Goal: Information Seeking & Learning: Learn about a topic

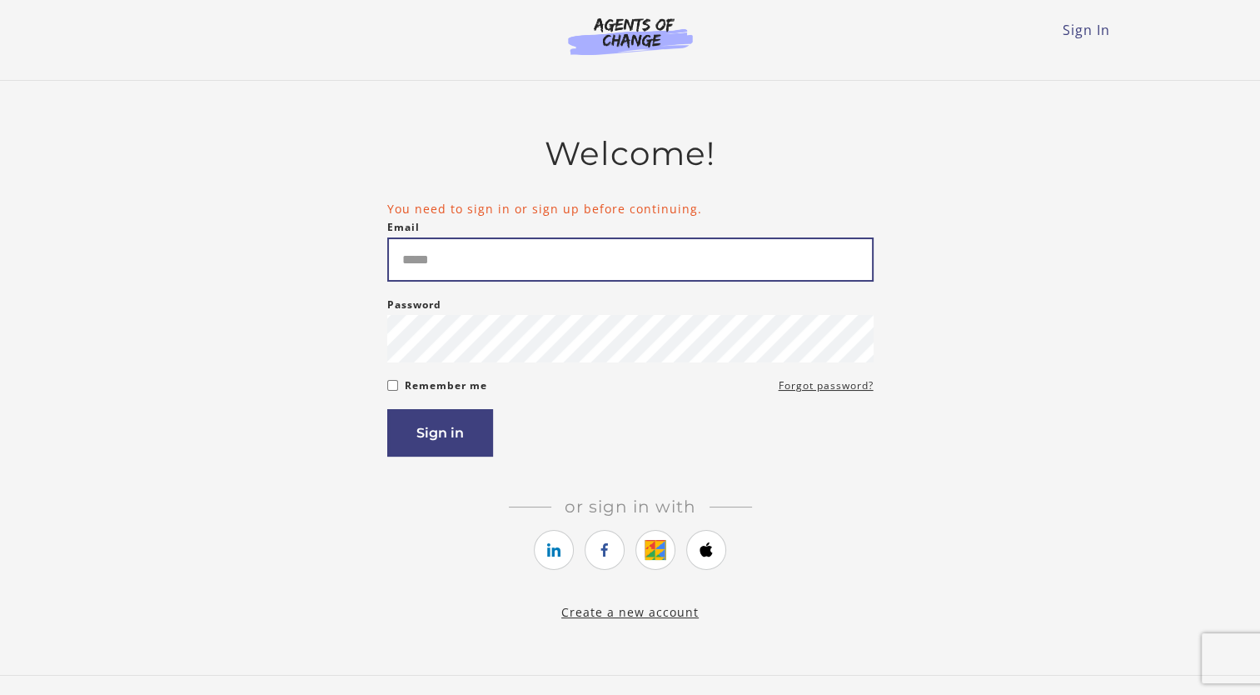
click at [485, 255] on input "Email" at bounding box center [630, 259] width 486 height 44
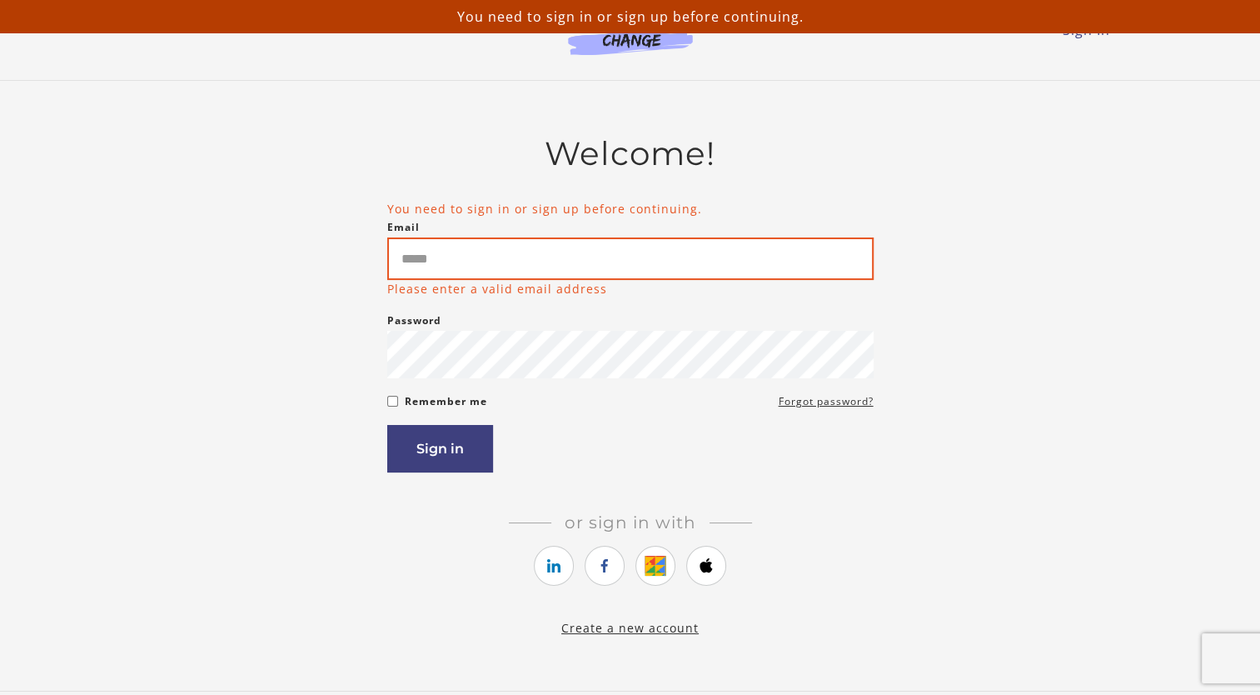
click at [469, 272] on input "Email" at bounding box center [630, 258] width 486 height 42
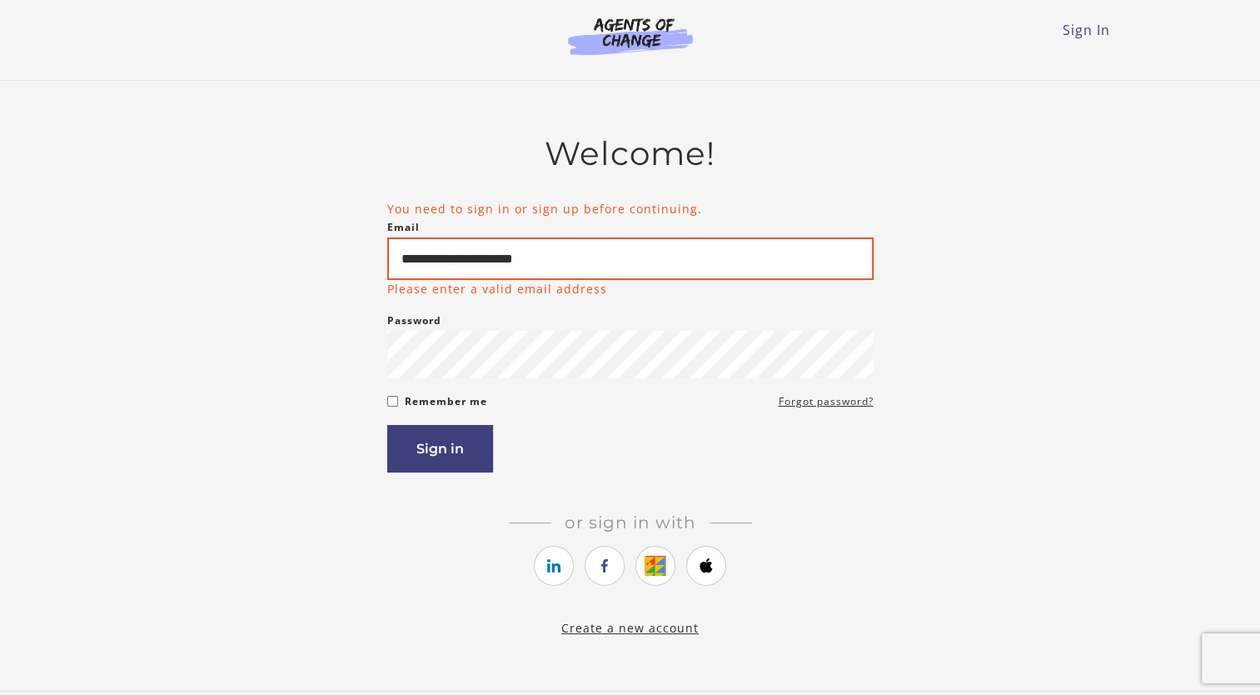
type input "**********"
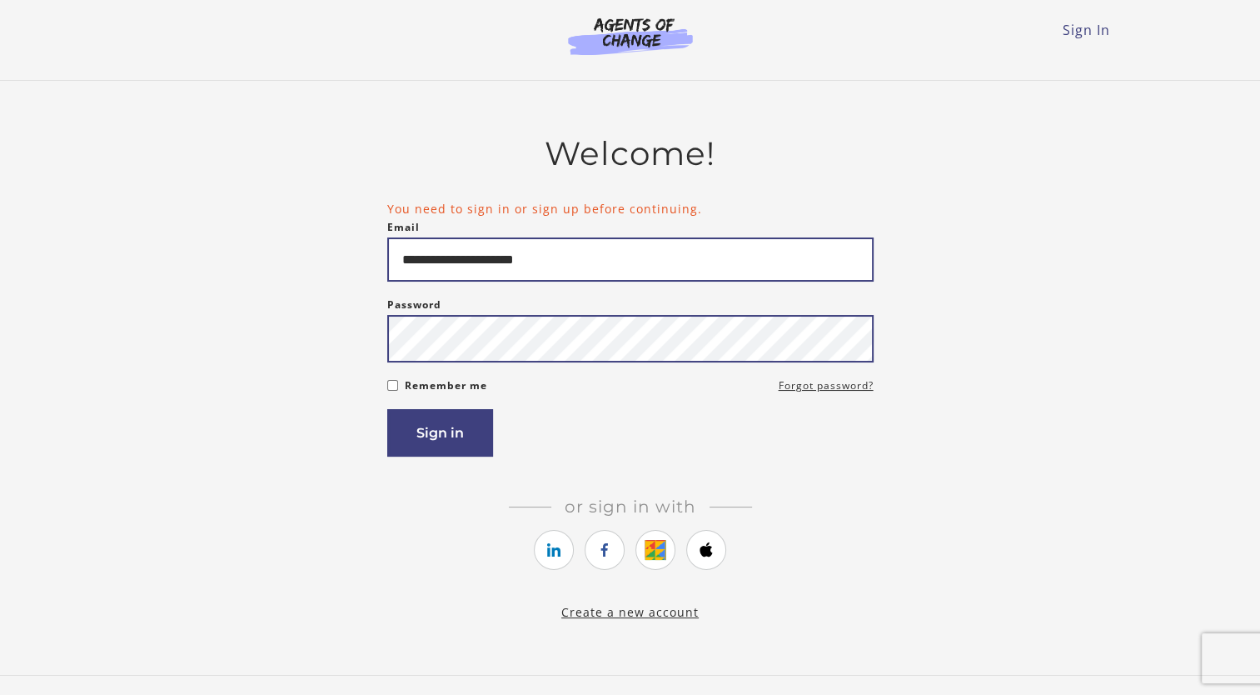
click at [387, 409] on button "Sign in" at bounding box center [440, 432] width 106 height 47
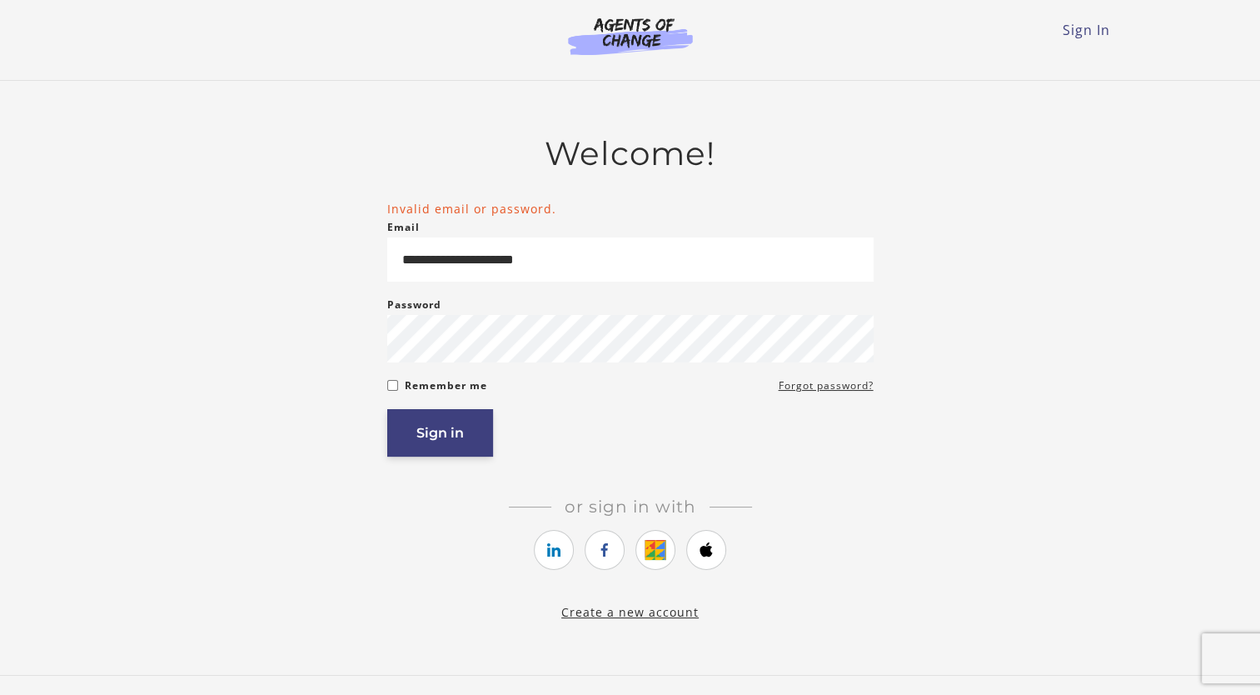
click at [457, 431] on button "Sign in" at bounding box center [440, 432] width 106 height 47
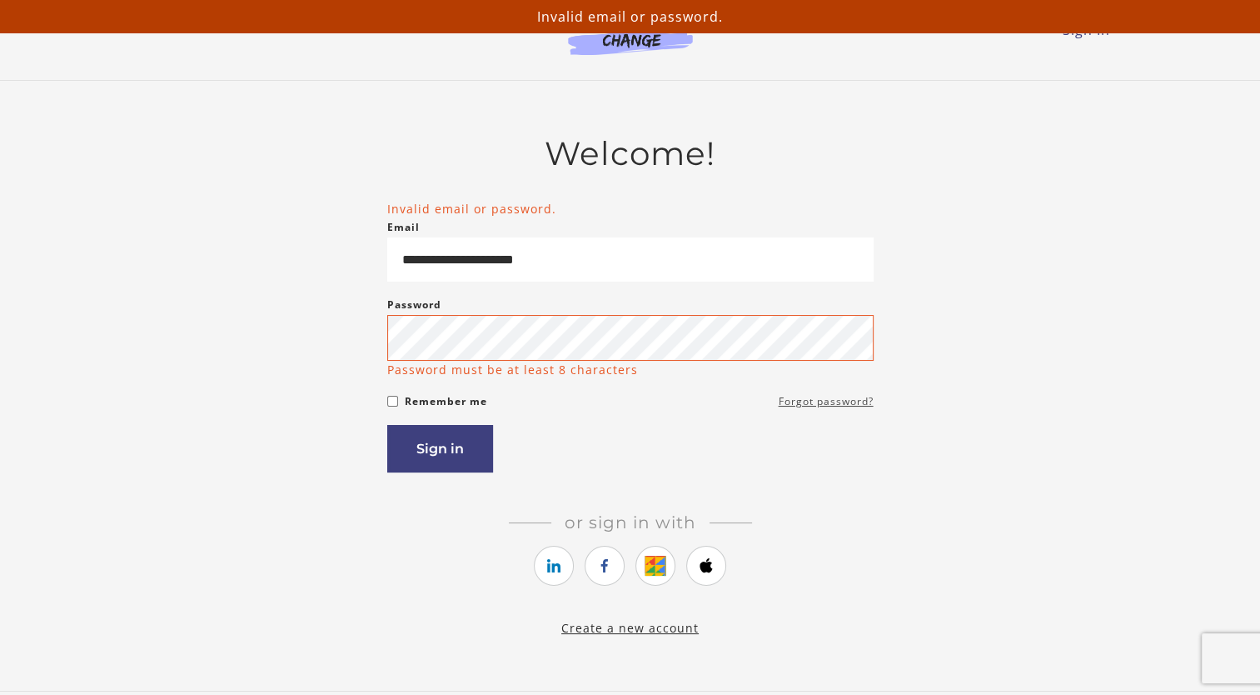
click at [816, 391] on form "**********" at bounding box center [630, 336] width 486 height 272
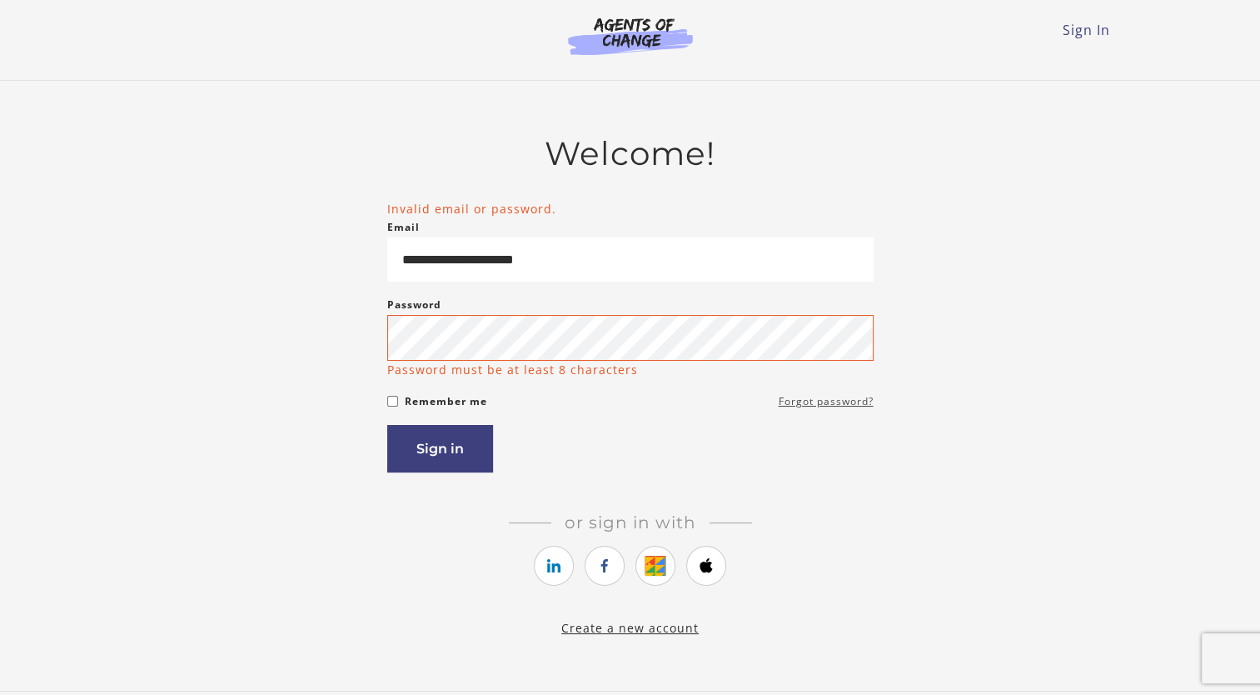
click at [812, 403] on link "Forgot password?" at bounding box center [826, 401] width 95 height 20
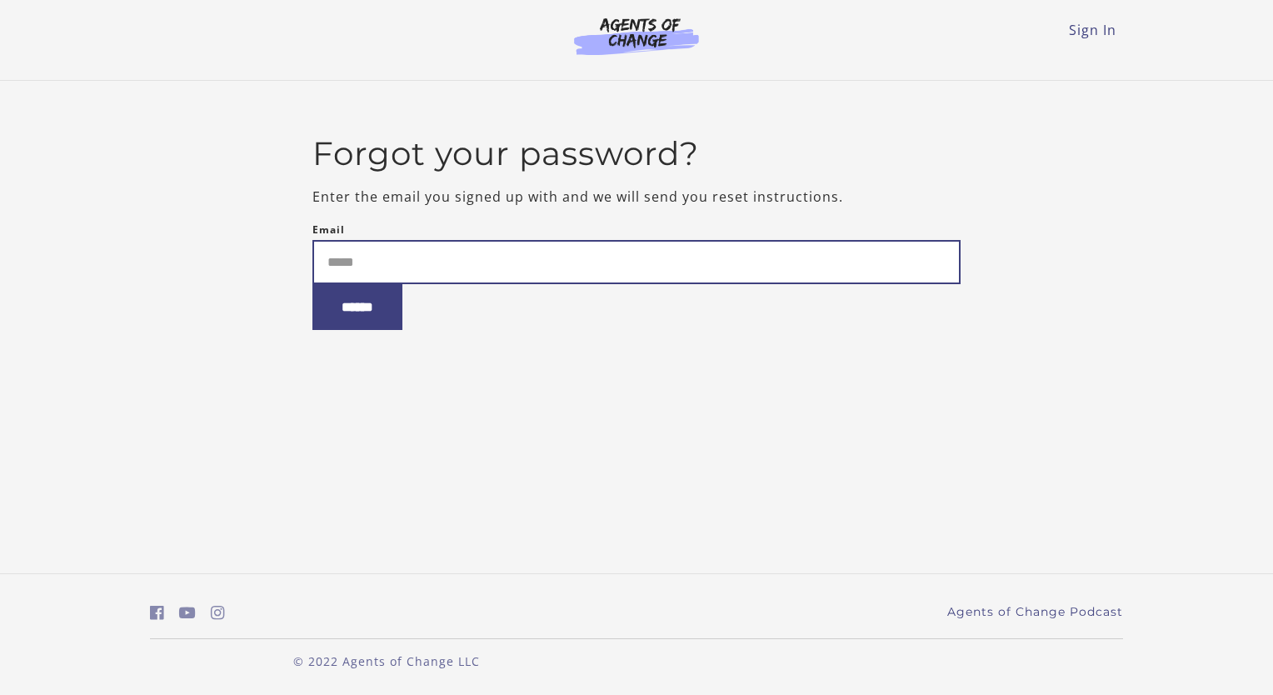
click at [349, 250] on input "Email" at bounding box center [636, 262] width 649 height 44
type input "**********"
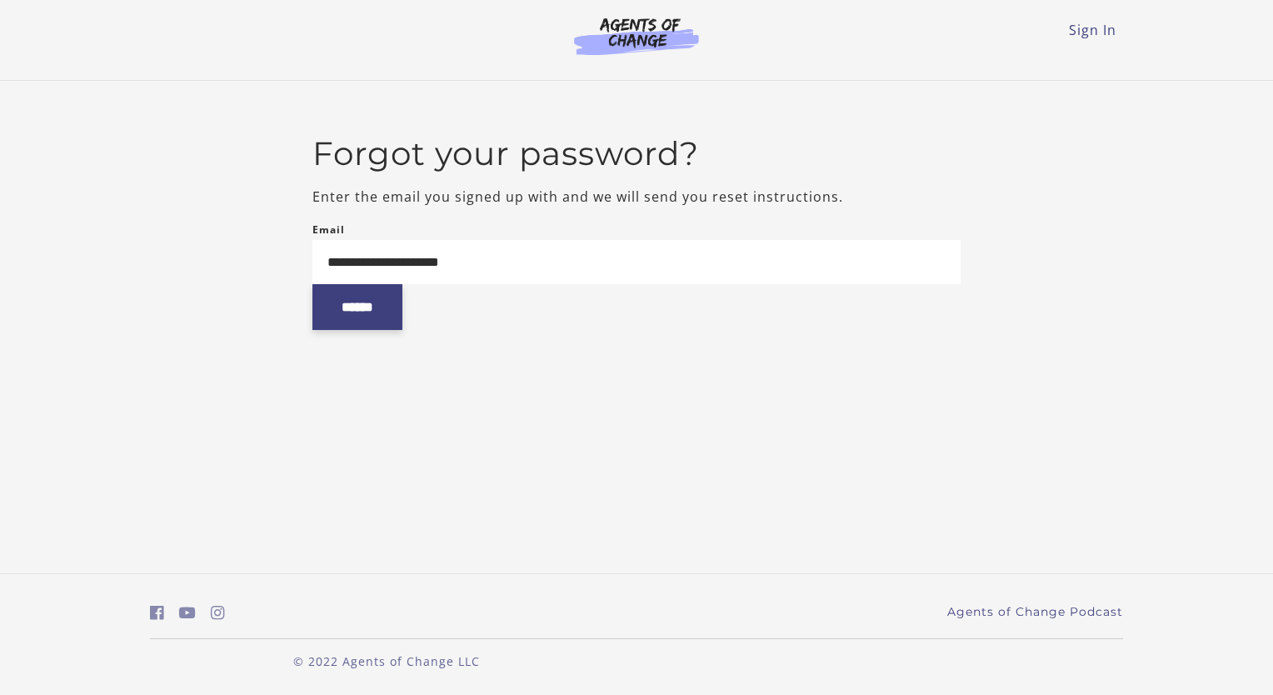
click at [355, 311] on input "******" at bounding box center [357, 307] width 90 height 46
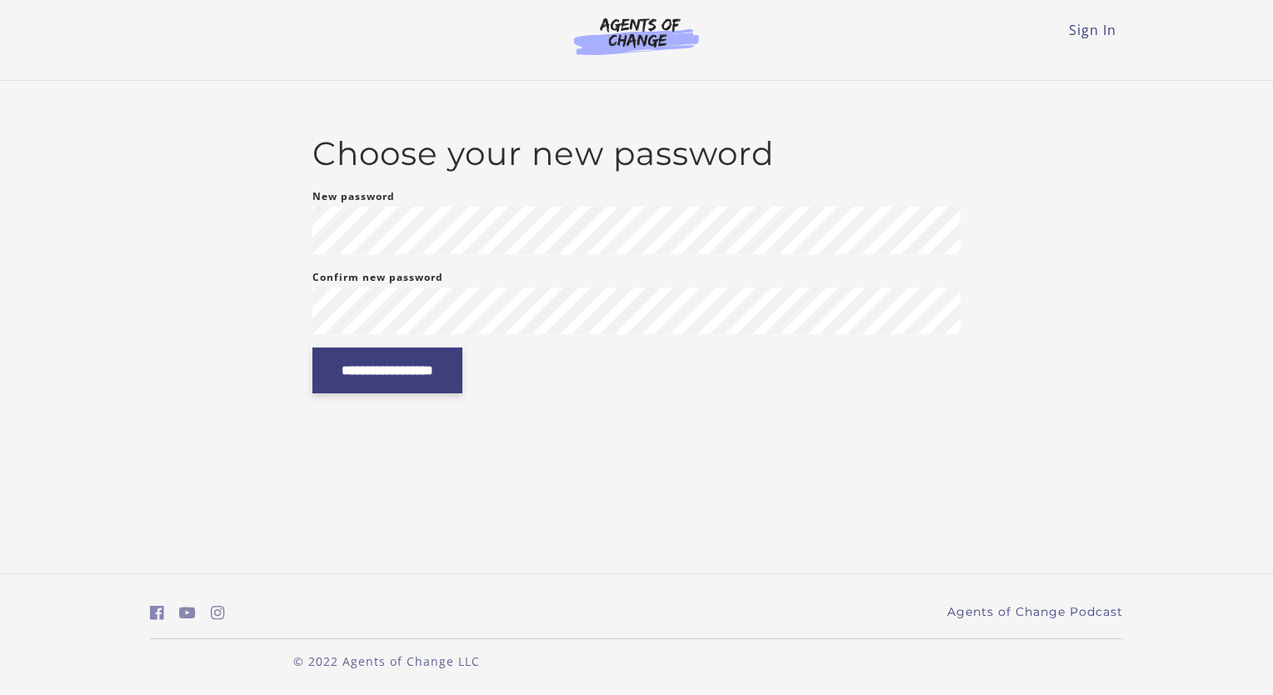
click at [455, 358] on input "**********" at bounding box center [387, 370] width 150 height 46
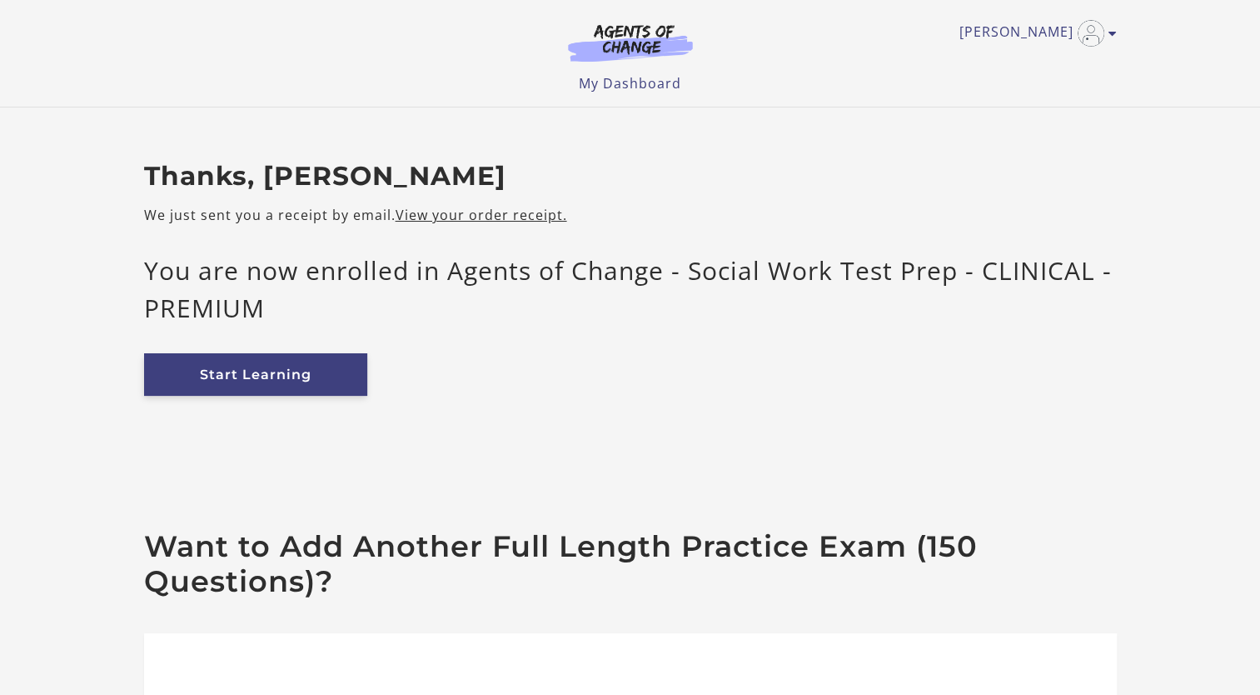
click at [247, 375] on link "Start Learning" at bounding box center [255, 374] width 223 height 42
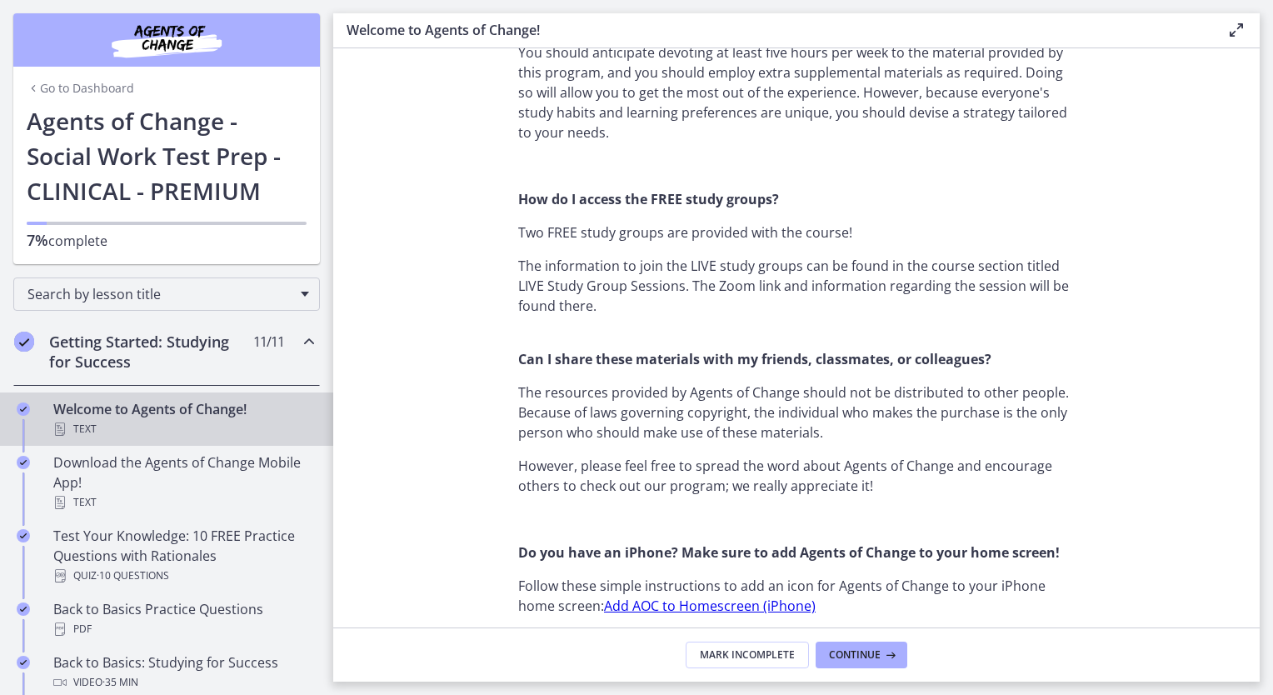
scroll to position [1333, 0]
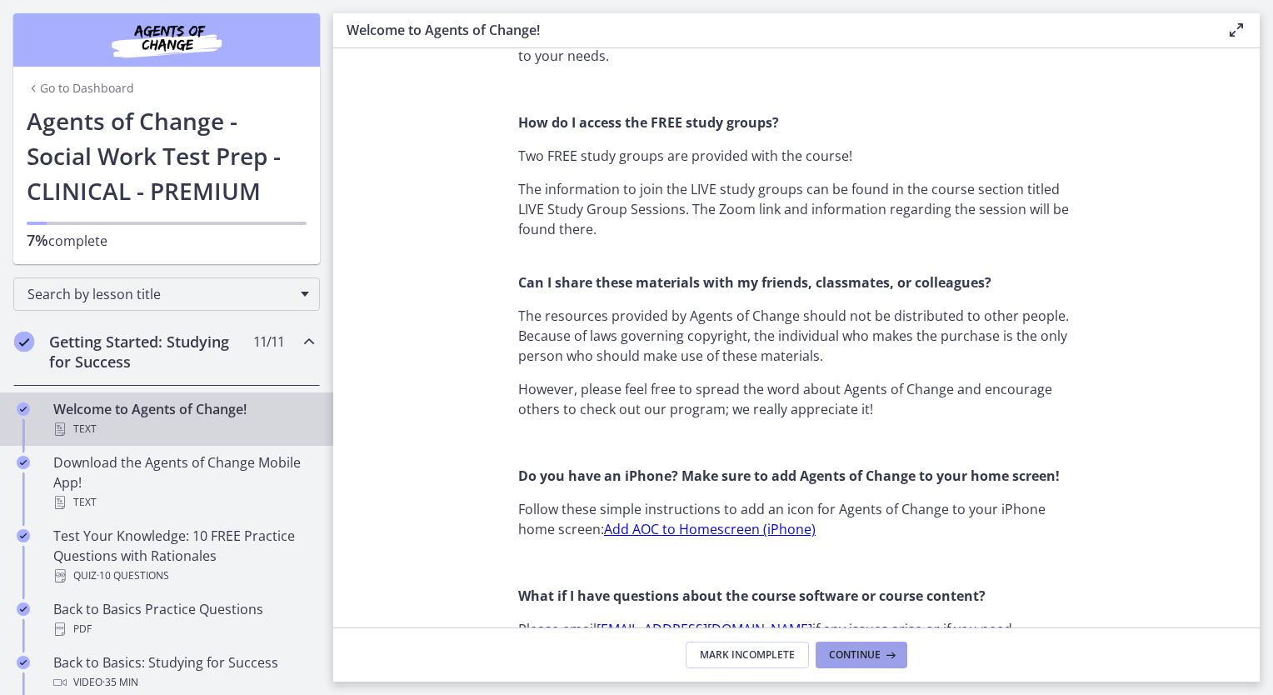
click at [867, 660] on span "Continue" at bounding box center [855, 654] width 52 height 13
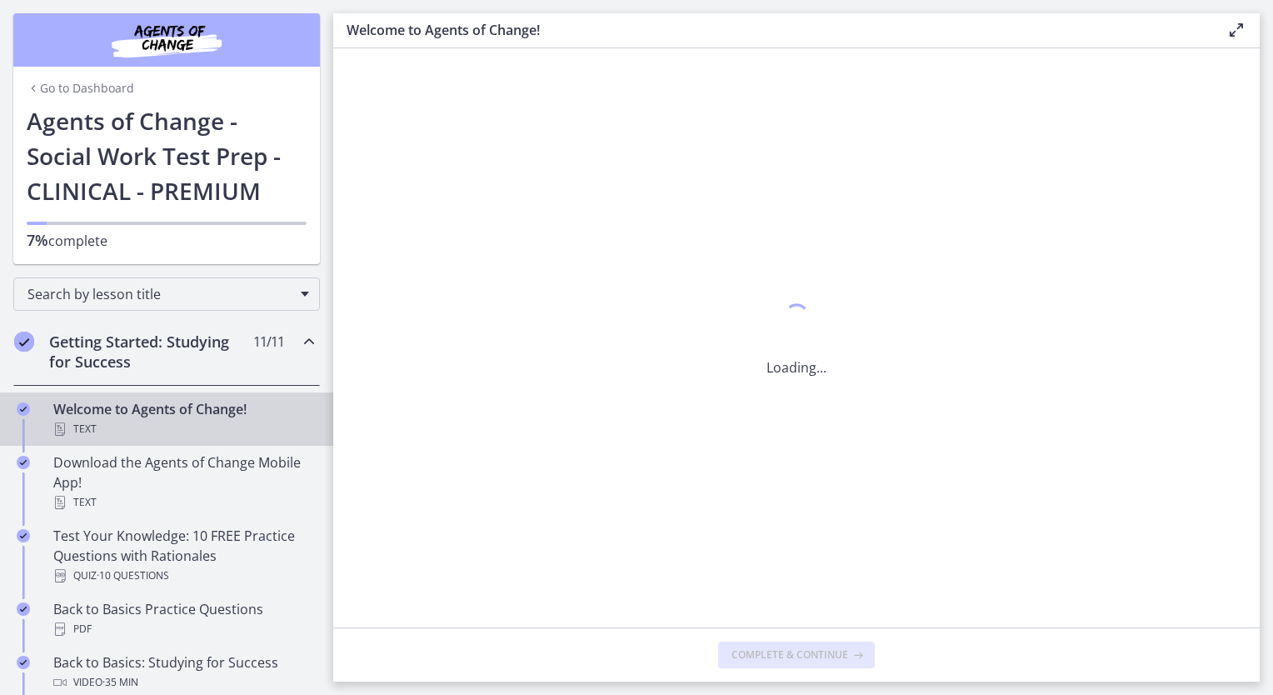
scroll to position [0, 0]
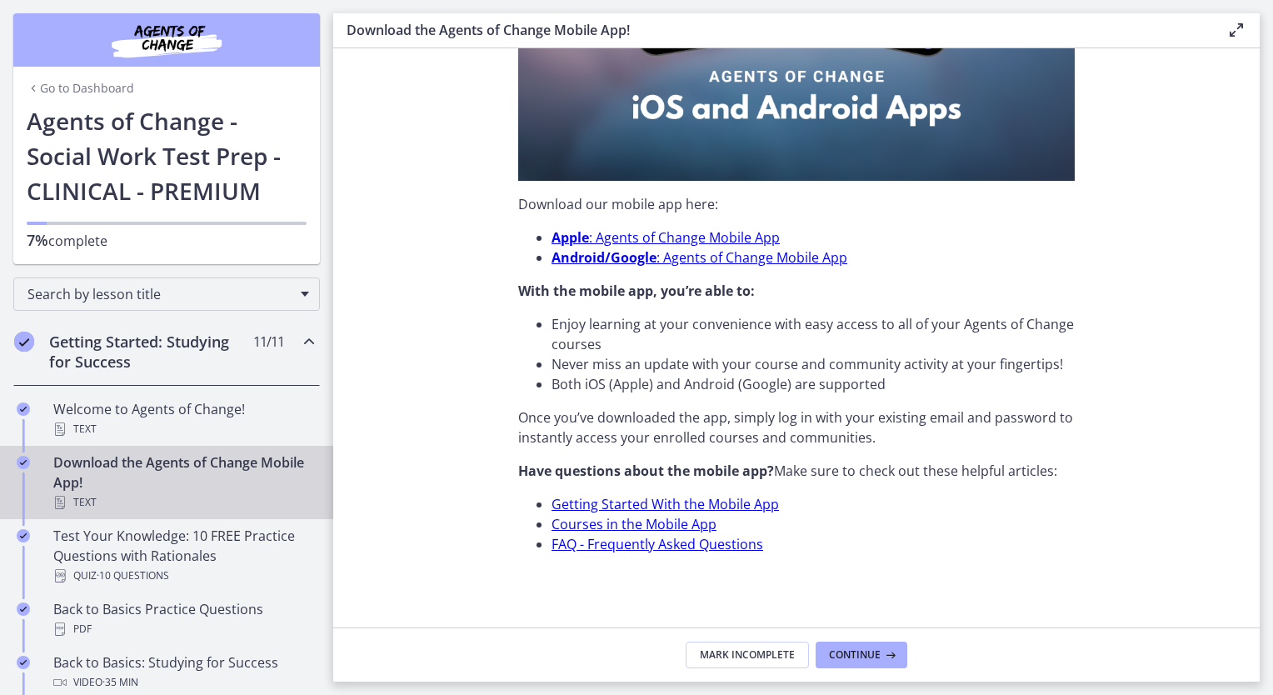
scroll to position [440, 0]
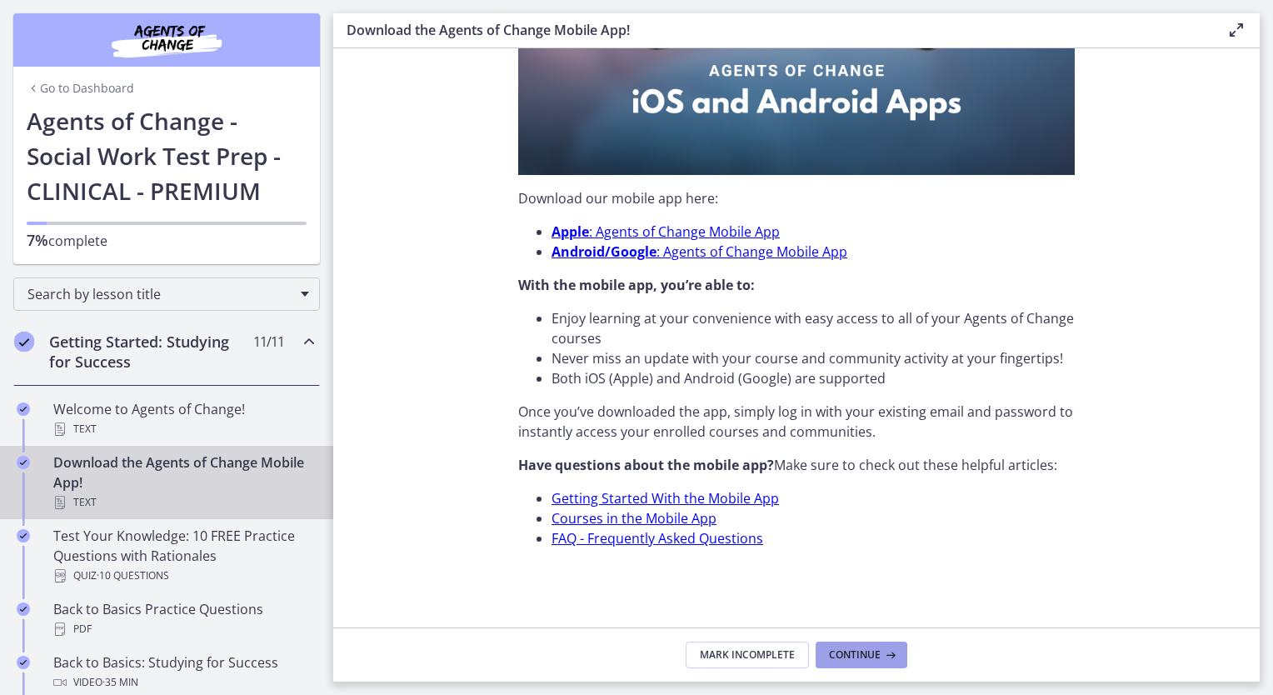
click at [851, 651] on span "Continue" at bounding box center [855, 654] width 52 height 13
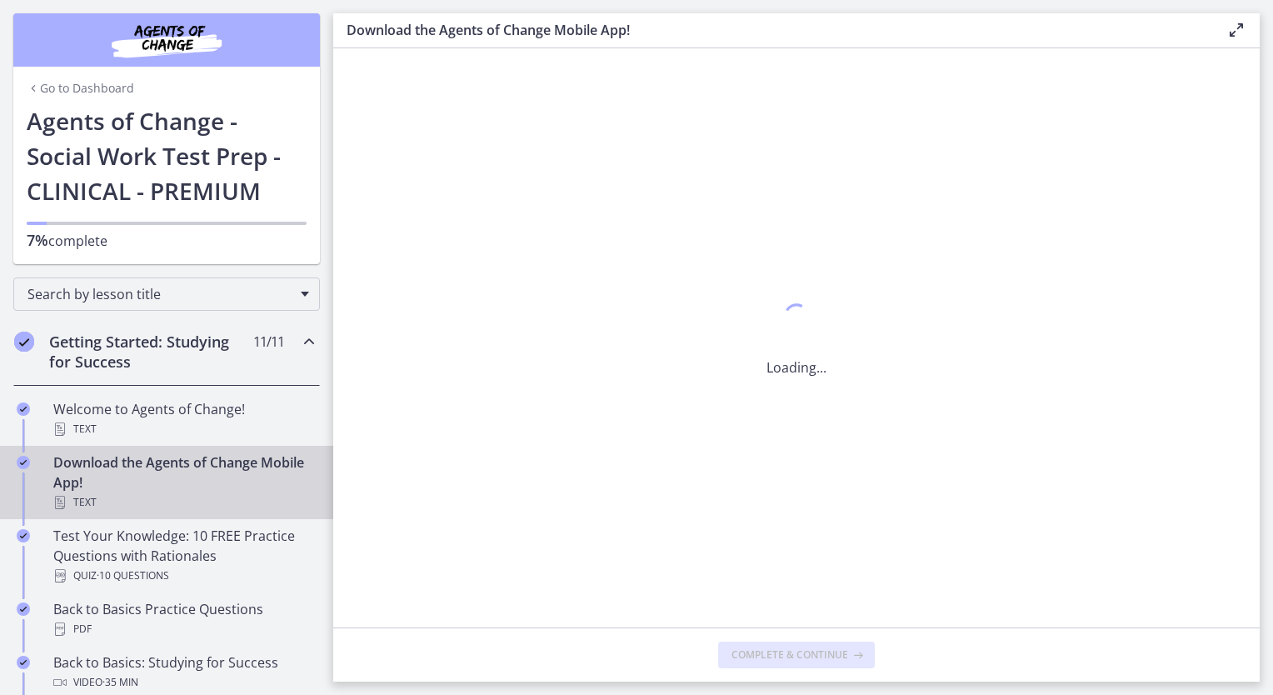
scroll to position [0, 0]
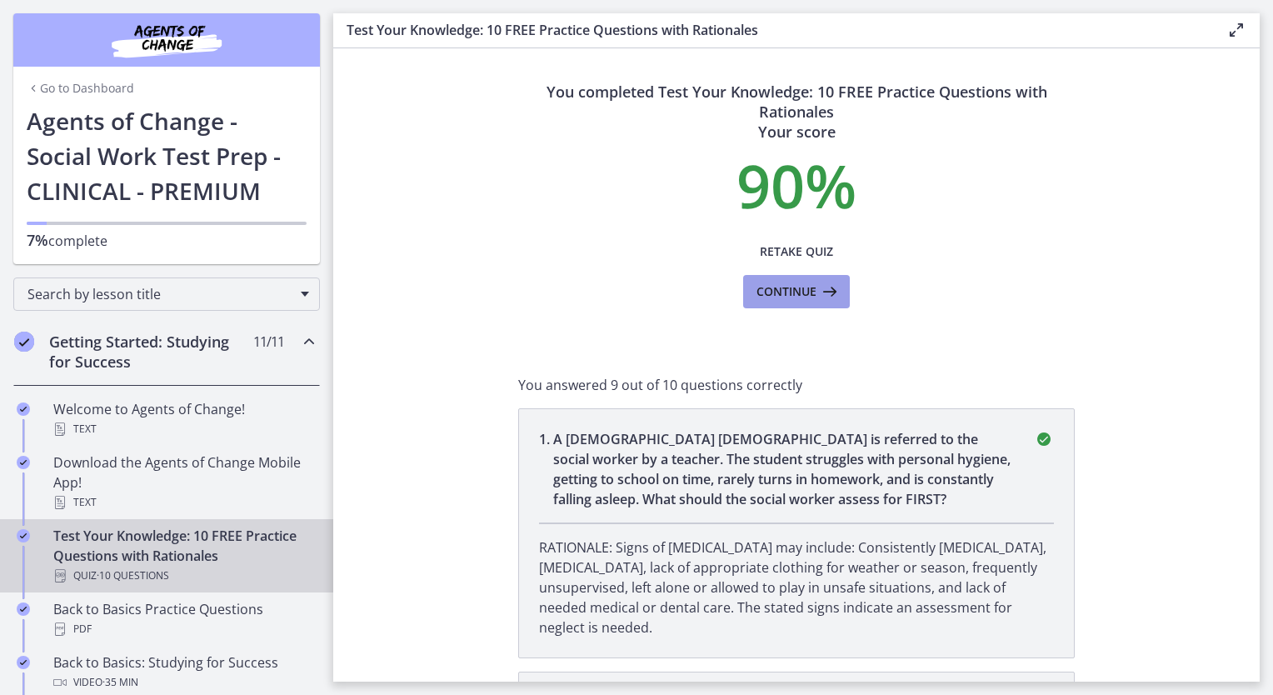
click at [795, 295] on span "Continue" at bounding box center [786, 292] width 60 height 20
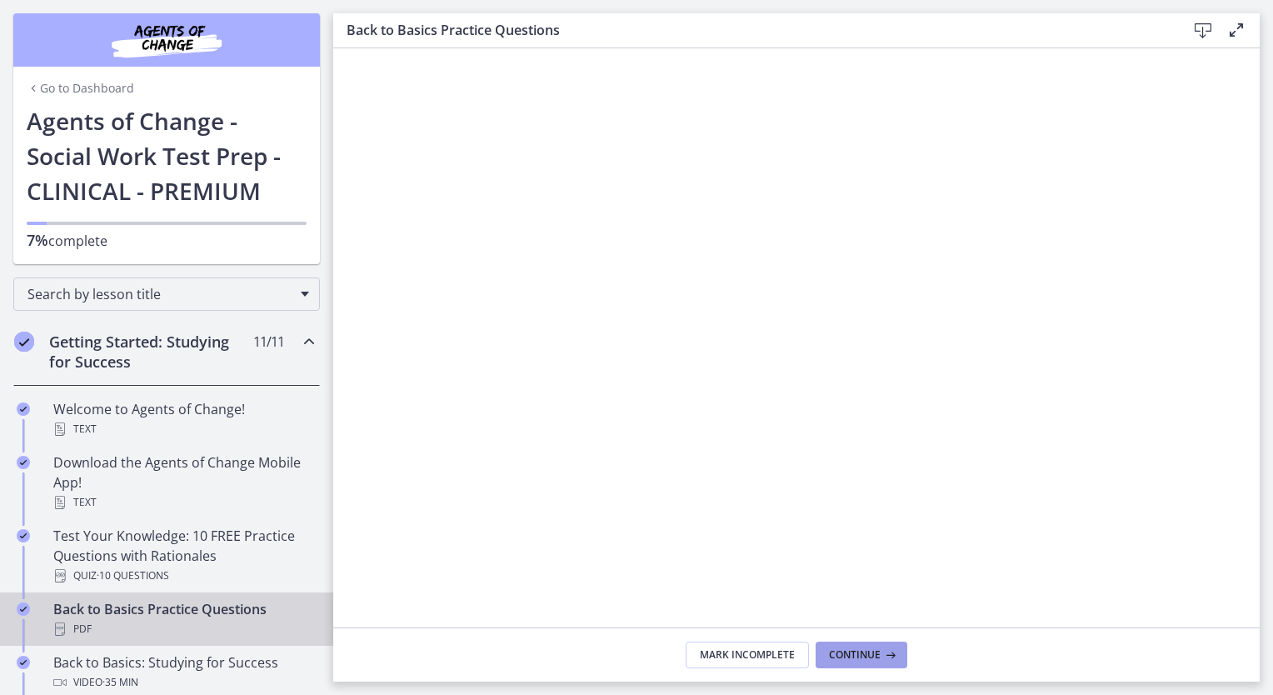
click at [870, 645] on button "Continue" at bounding box center [861, 654] width 92 height 27
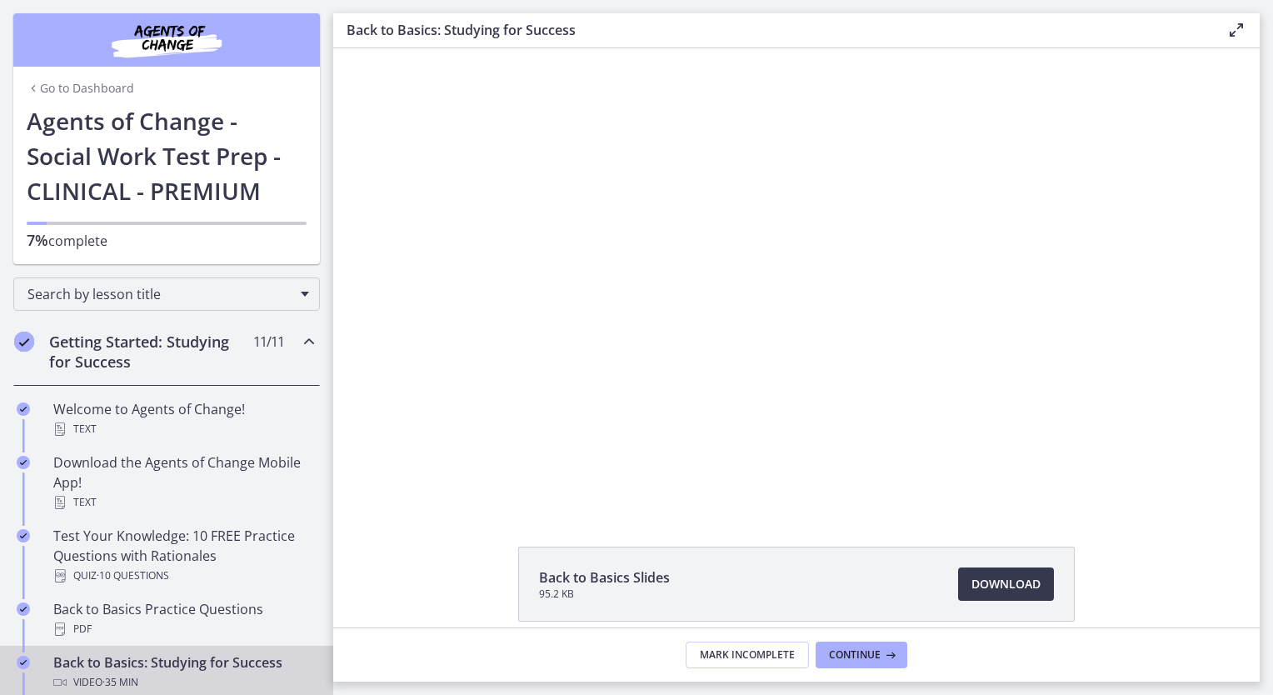
click at [790, 530] on div "Back to Basics Slides 95.2 KB Download Opens in a new window Study Plan Templat…" at bounding box center [796, 337] width 926 height 579
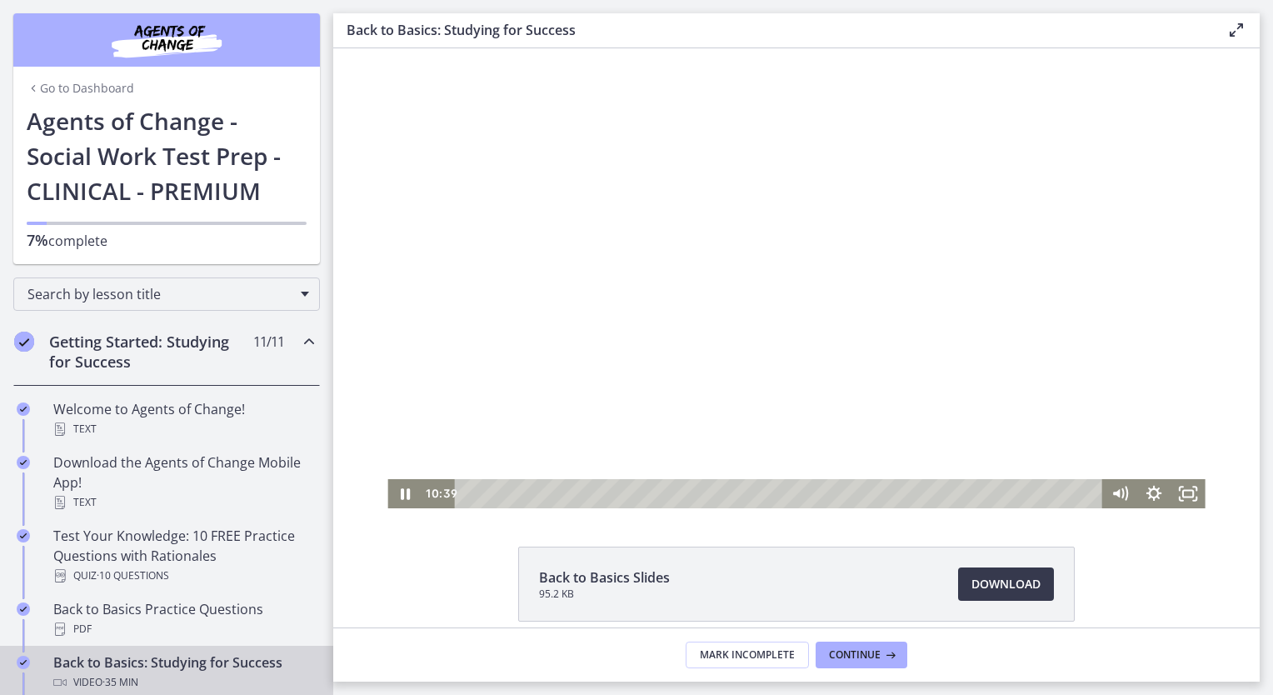
drag, startPoint x: 468, startPoint y: 496, endPoint x: 983, endPoint y: 559, distance: 518.5
click at [650, 508] on html "Click for sound @keyframes VOLUME_SMALL_WAVE_FLASH { 0% { opacity: 0; } 33% { o…" at bounding box center [796, 278] width 926 height 460
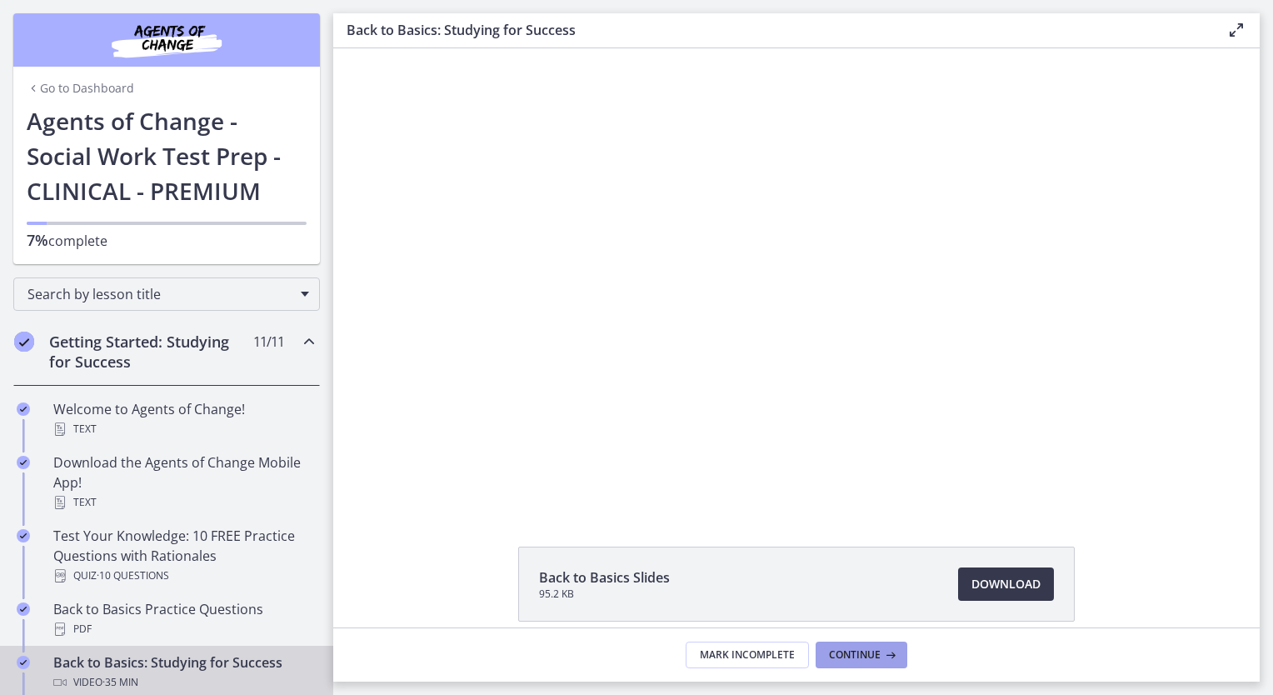
click at [854, 657] on span "Continue" at bounding box center [855, 654] width 52 height 13
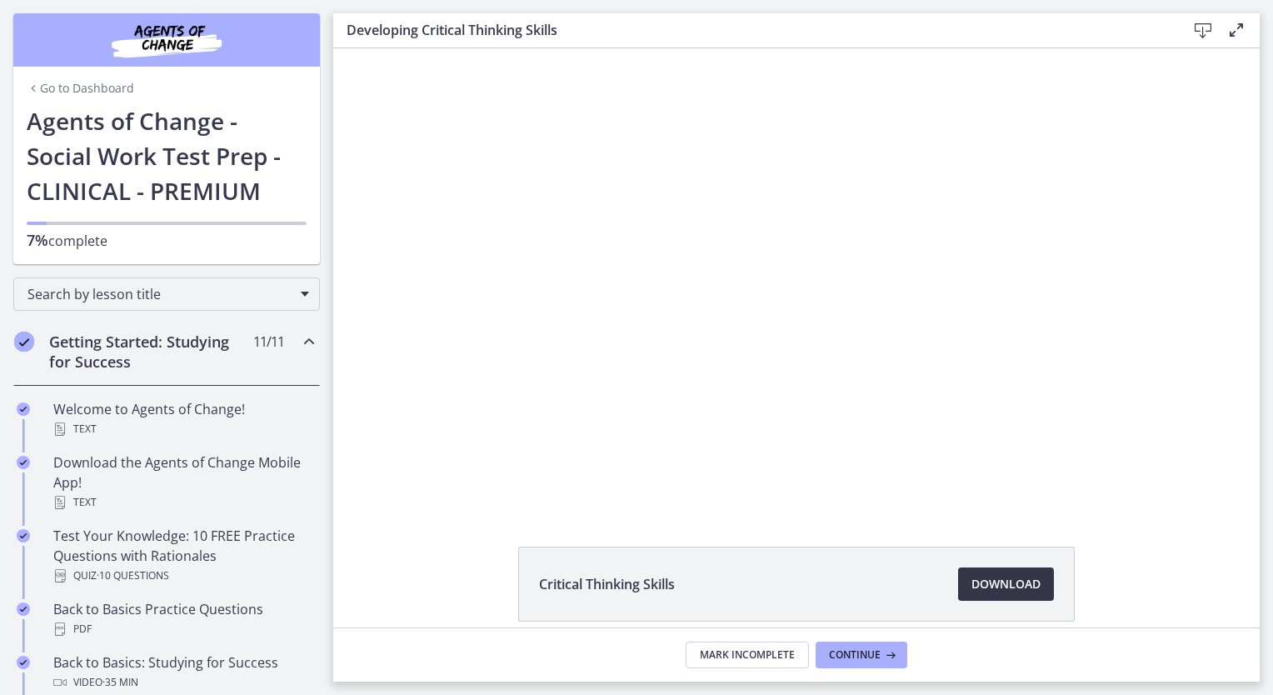
click at [996, 585] on span "Download Opens in a new window" at bounding box center [1005, 584] width 69 height 20
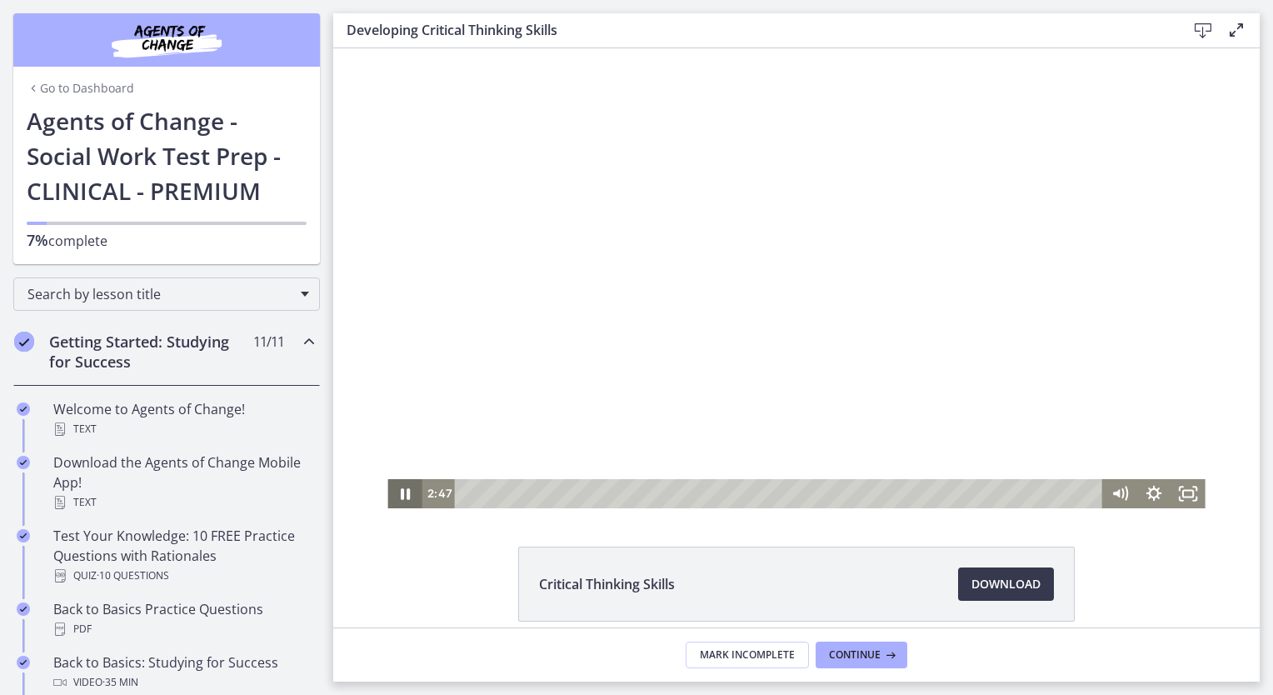
click at [401, 497] on icon "Pause" at bounding box center [405, 493] width 9 height 11
click at [391, 498] on icon "Play Video" at bounding box center [406, 493] width 34 height 29
click at [1006, 678] on footer "Mark Incomplete Continue" at bounding box center [796, 654] width 926 height 54
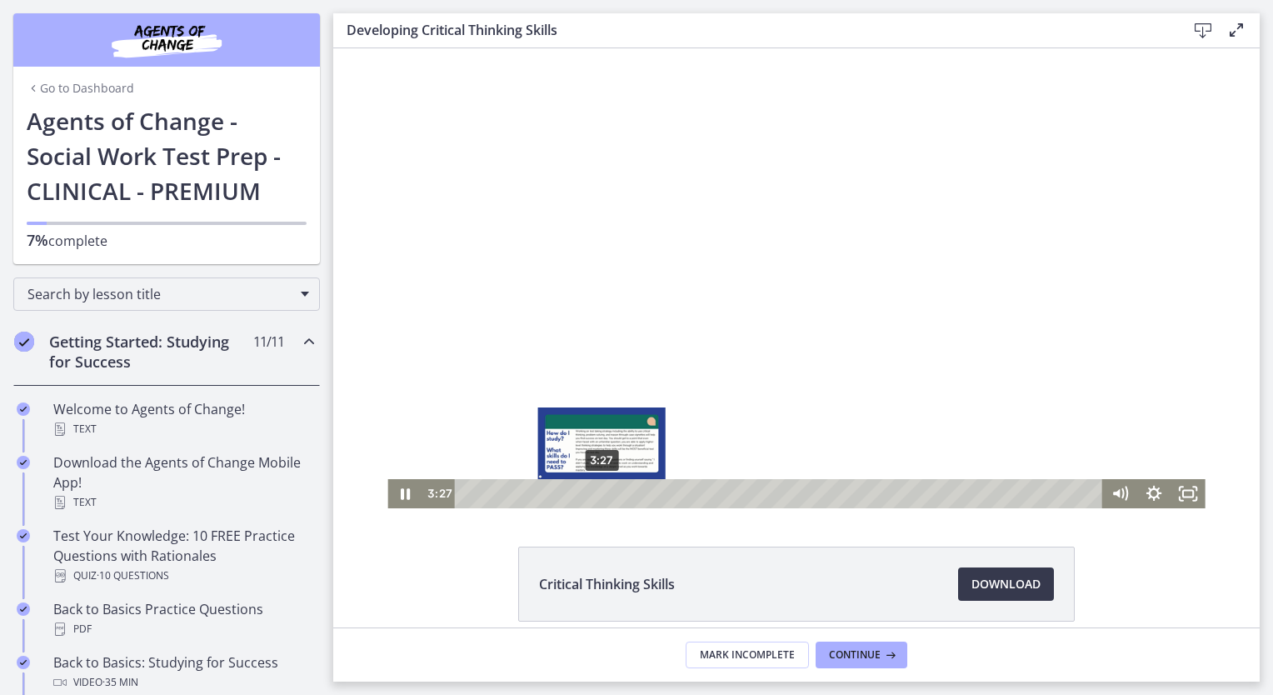
click at [596, 494] on div "3:27" at bounding box center [780, 493] width 627 height 29
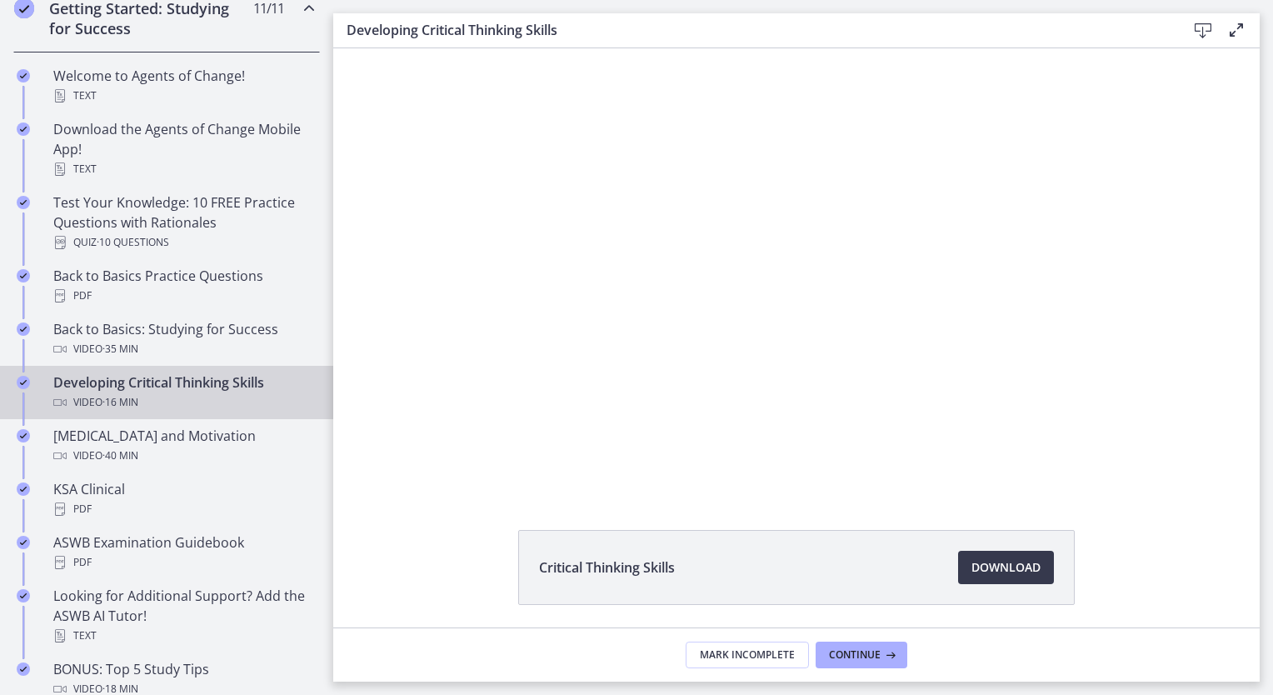
scroll to position [7, 0]
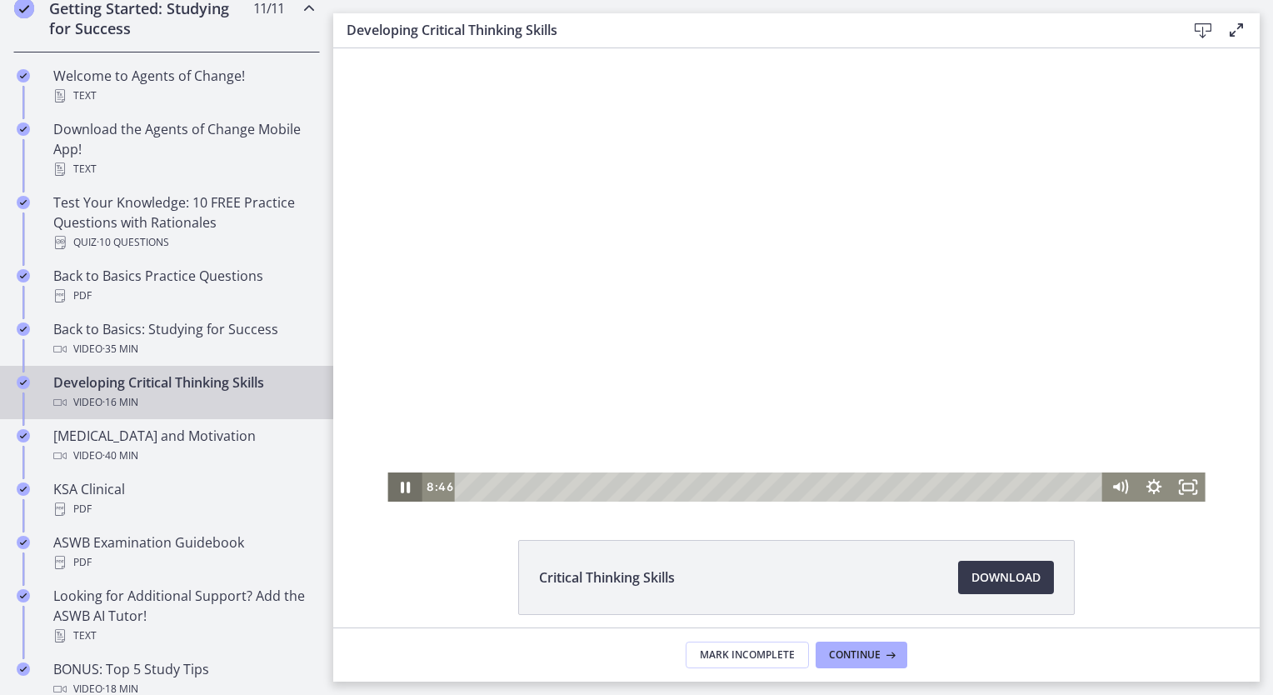
click at [398, 493] on icon "Pause" at bounding box center [404, 486] width 34 height 29
